Goal: Task Accomplishment & Management: Manage account settings

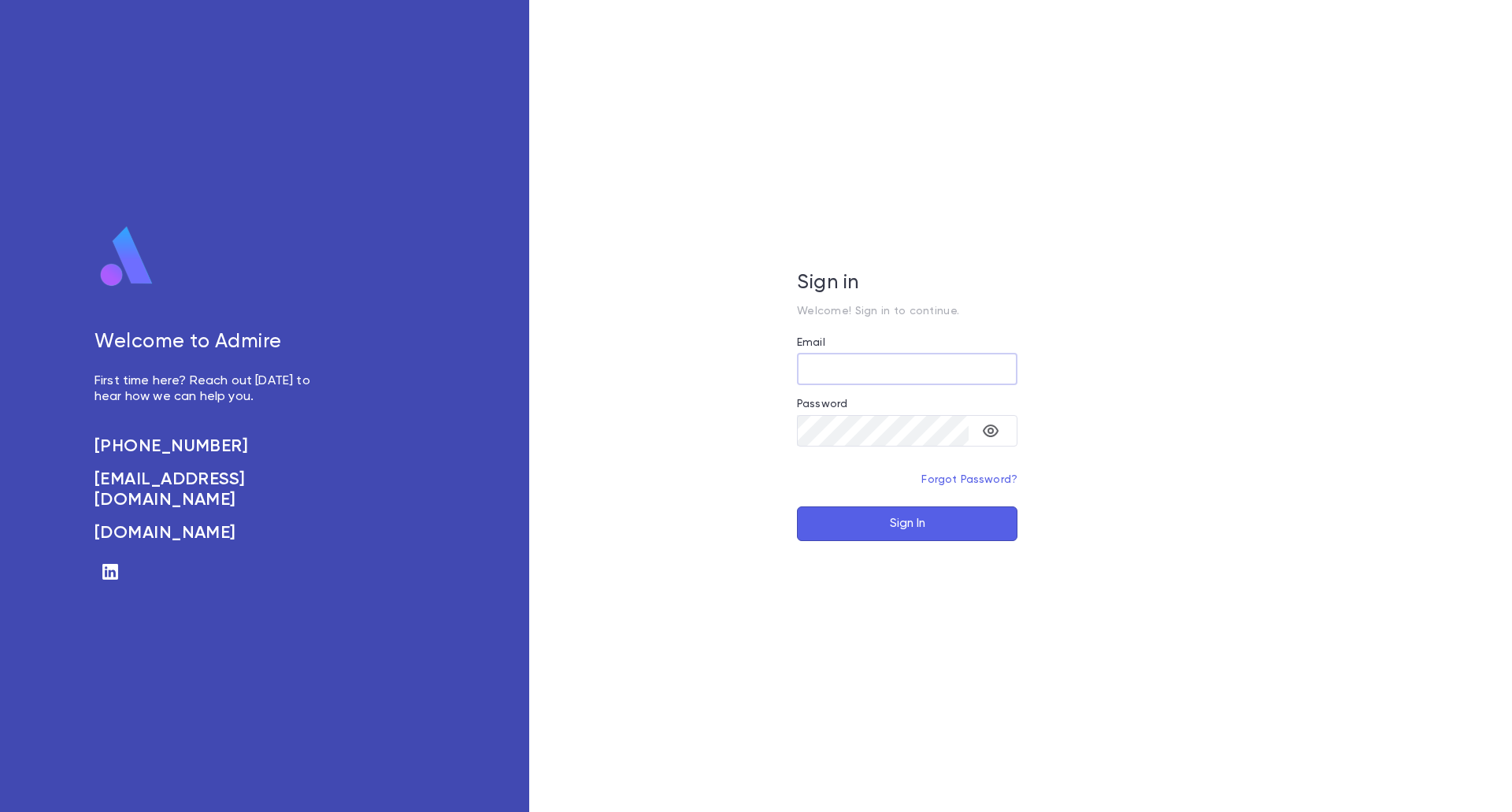
type input "**********"
click at [953, 526] on button "Sign In" at bounding box center [907, 523] width 221 height 35
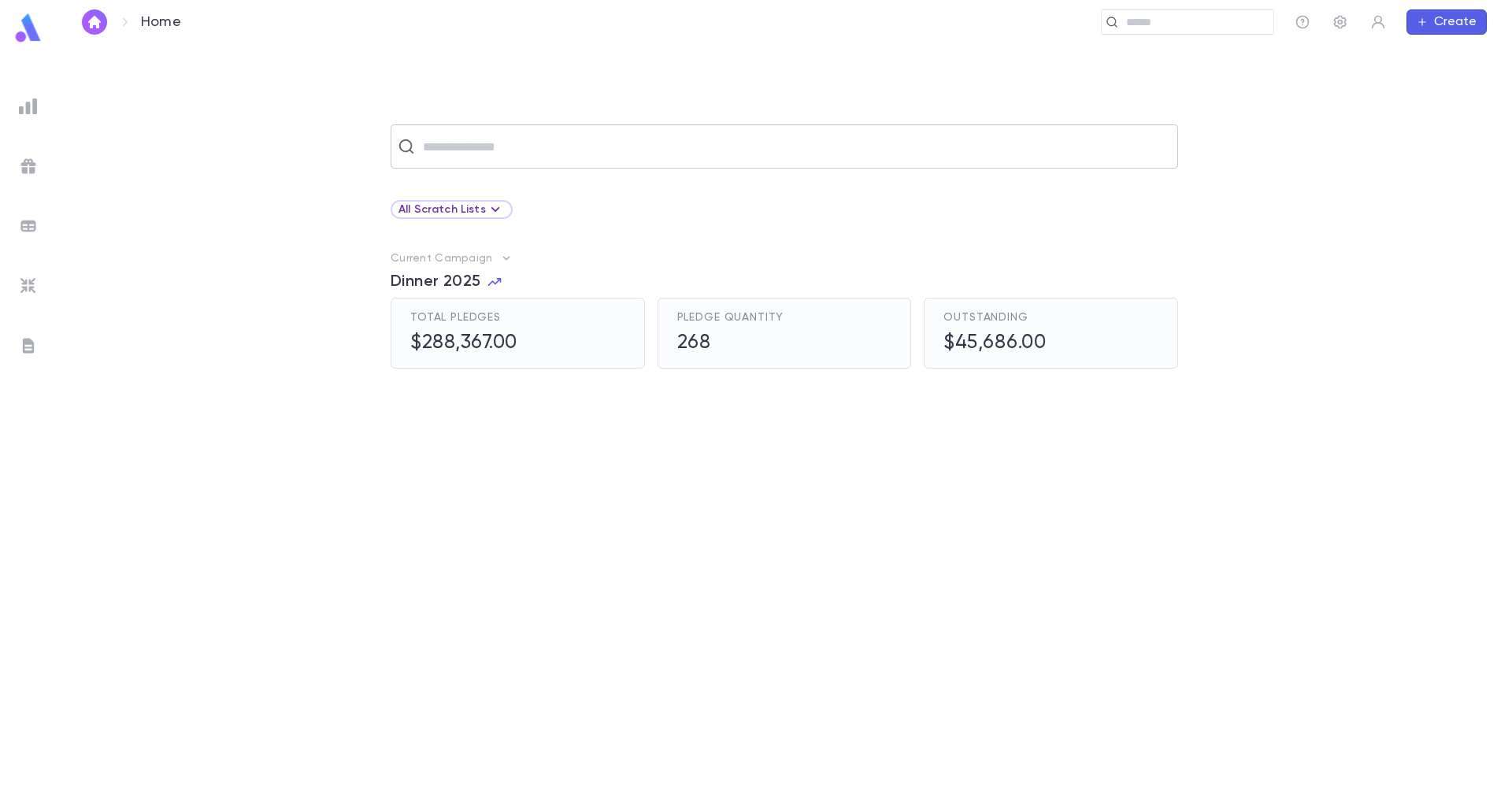
click at [703, 130] on div "​" at bounding box center [784, 147] width 788 height 44
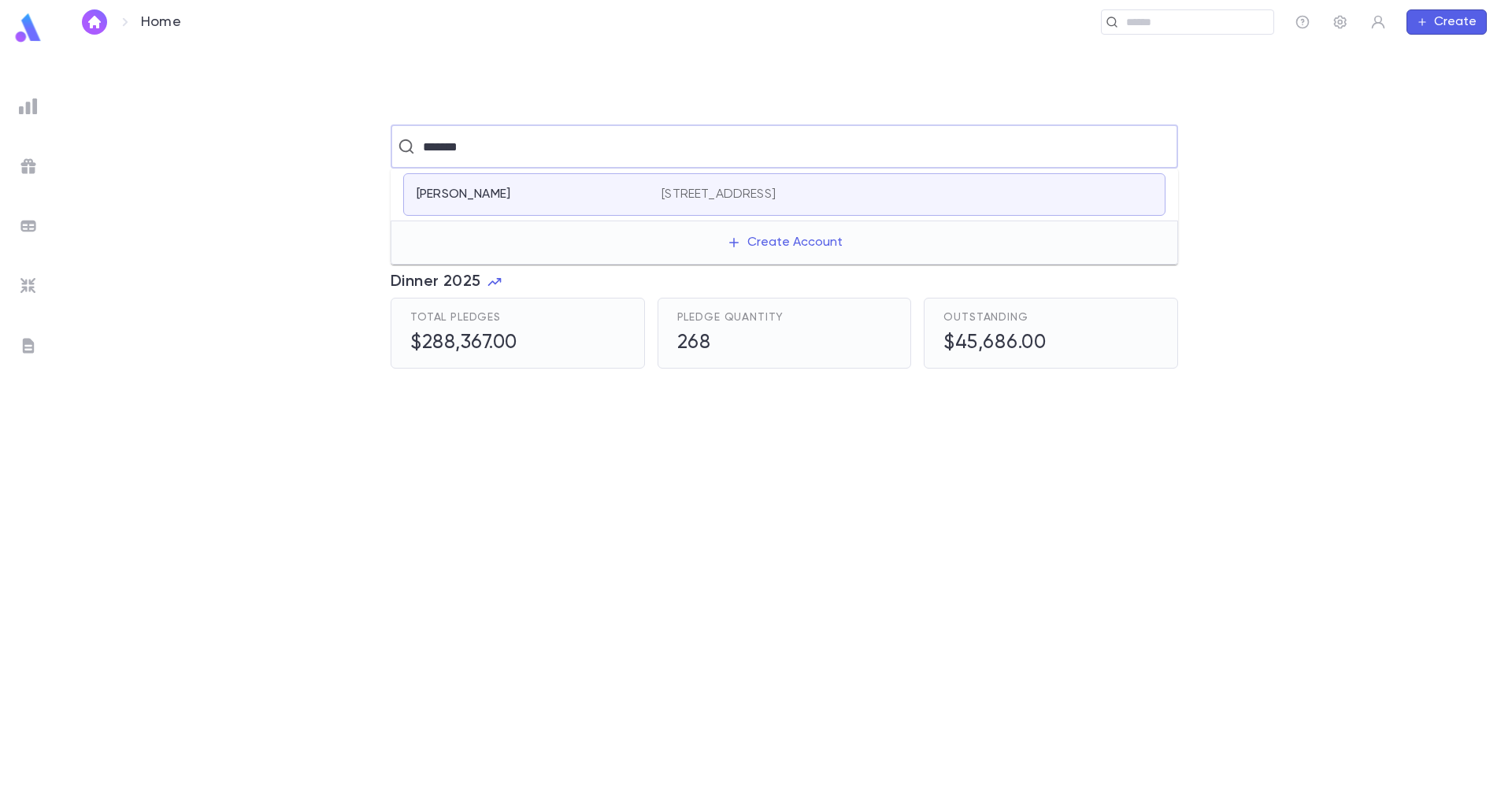
type input "*******"
